Goal: Check status: Check status

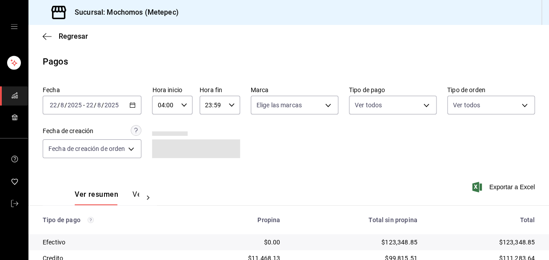
click at [130, 102] on icon "button" at bounding box center [132, 105] width 6 height 6
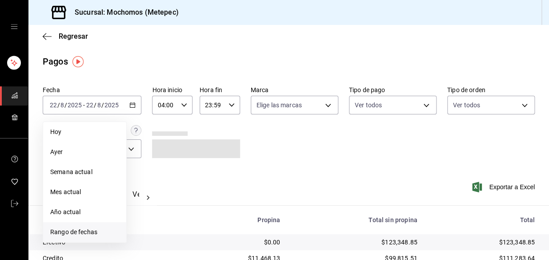
click at [84, 235] on span "Rango de fechas" at bounding box center [84, 231] width 69 height 9
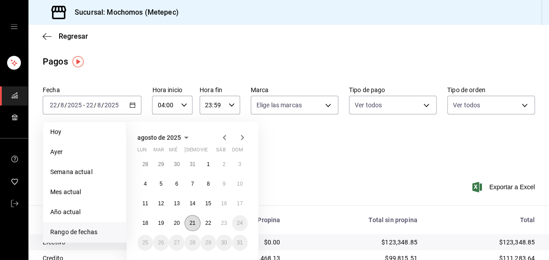
click at [192, 223] on abbr "21" at bounding box center [192, 223] width 6 height 6
click at [208, 224] on abbr "22" at bounding box center [208, 223] width 6 height 6
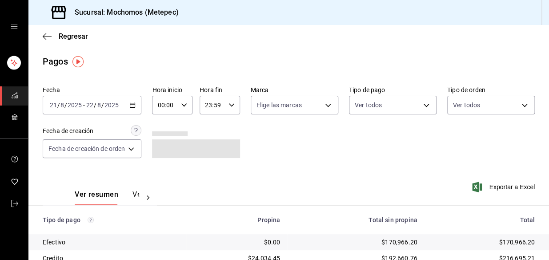
click at [182, 105] on icon "button" at bounding box center [184, 105] width 6 height 6
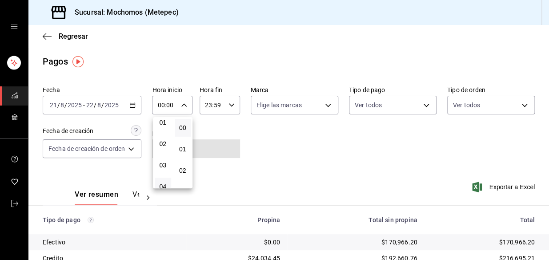
scroll to position [40, 0]
click at [161, 173] on span "04" at bounding box center [163, 172] width 6 height 7
click at [344, 154] on div at bounding box center [274, 130] width 549 height 260
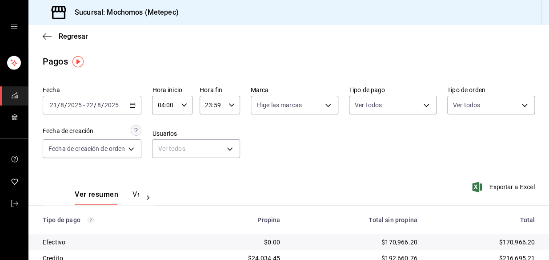
click at [136, 102] on icon "button" at bounding box center [132, 105] width 6 height 6
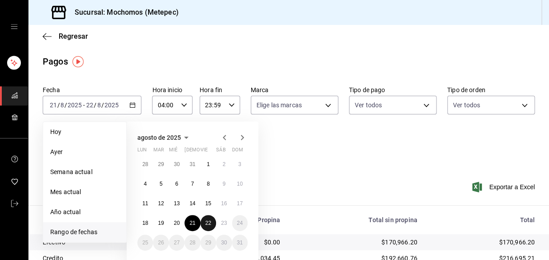
click at [206, 222] on abbr "22" at bounding box center [208, 223] width 6 height 6
click at [220, 221] on button "23" at bounding box center [224, 223] width 16 height 16
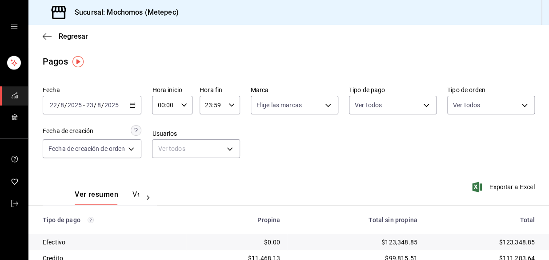
click at [182, 102] on icon "button" at bounding box center [184, 105] width 6 height 6
click at [163, 172] on span "04" at bounding box center [163, 172] width 6 height 7
type input "04:00"
click at [163, 172] on span "04" at bounding box center [163, 172] width 6 height 7
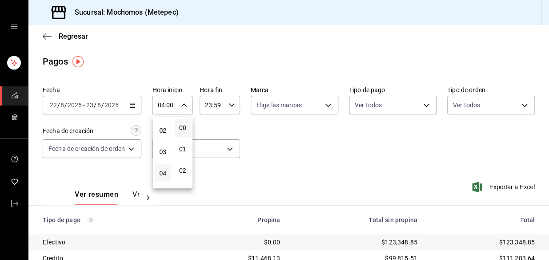
click at [415, 156] on div at bounding box center [274, 130] width 549 height 260
click at [136, 103] on icon "button" at bounding box center [132, 105] width 6 height 6
click at [320, 142] on div "Fecha 2025-08-22 22 / 8 / 2025 - 2025-08-23 23 / 8 / 2025 Hora inicio 04:00 Hor…" at bounding box center [289, 125] width 492 height 86
click at [220, 105] on input "23:59" at bounding box center [212, 105] width 25 height 18
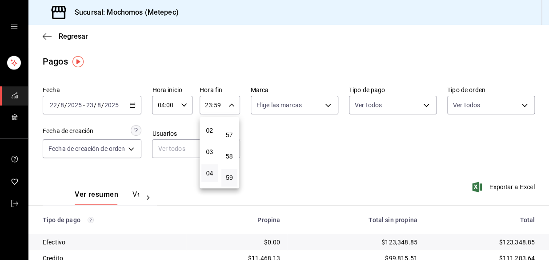
scroll to position [40, 0]
click at [208, 150] on span "03" at bounding box center [210, 151] width 6 height 7
type input "03:59"
click at [342, 141] on div at bounding box center [274, 130] width 549 height 260
click at [334, 141] on div "Fecha 2025-08-22 22 / 8 / 2025 - 2025-08-23 23 / 8 / 2025 Hora inicio 04:00 Hor…" at bounding box center [289, 125] width 492 height 86
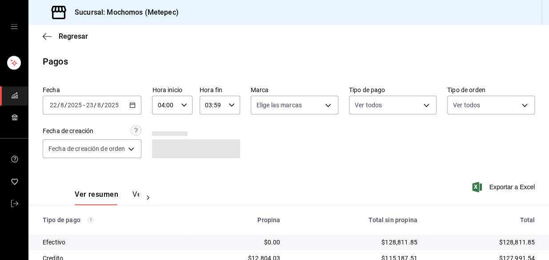
scroll to position [149, 0]
